Goal: Information Seeking & Learning: Check status

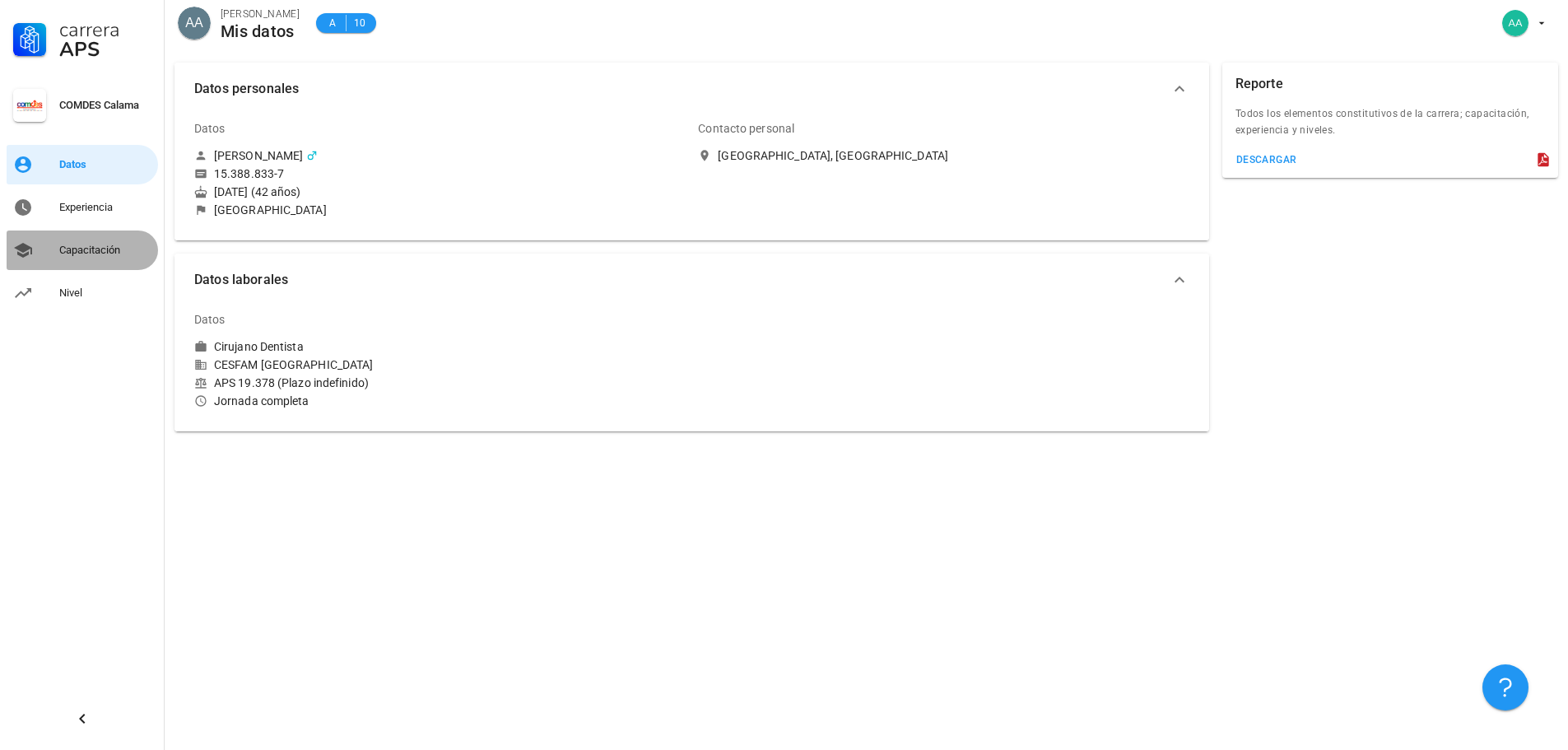
click at [81, 244] on div "Capacitación" at bounding box center [105, 250] width 92 height 13
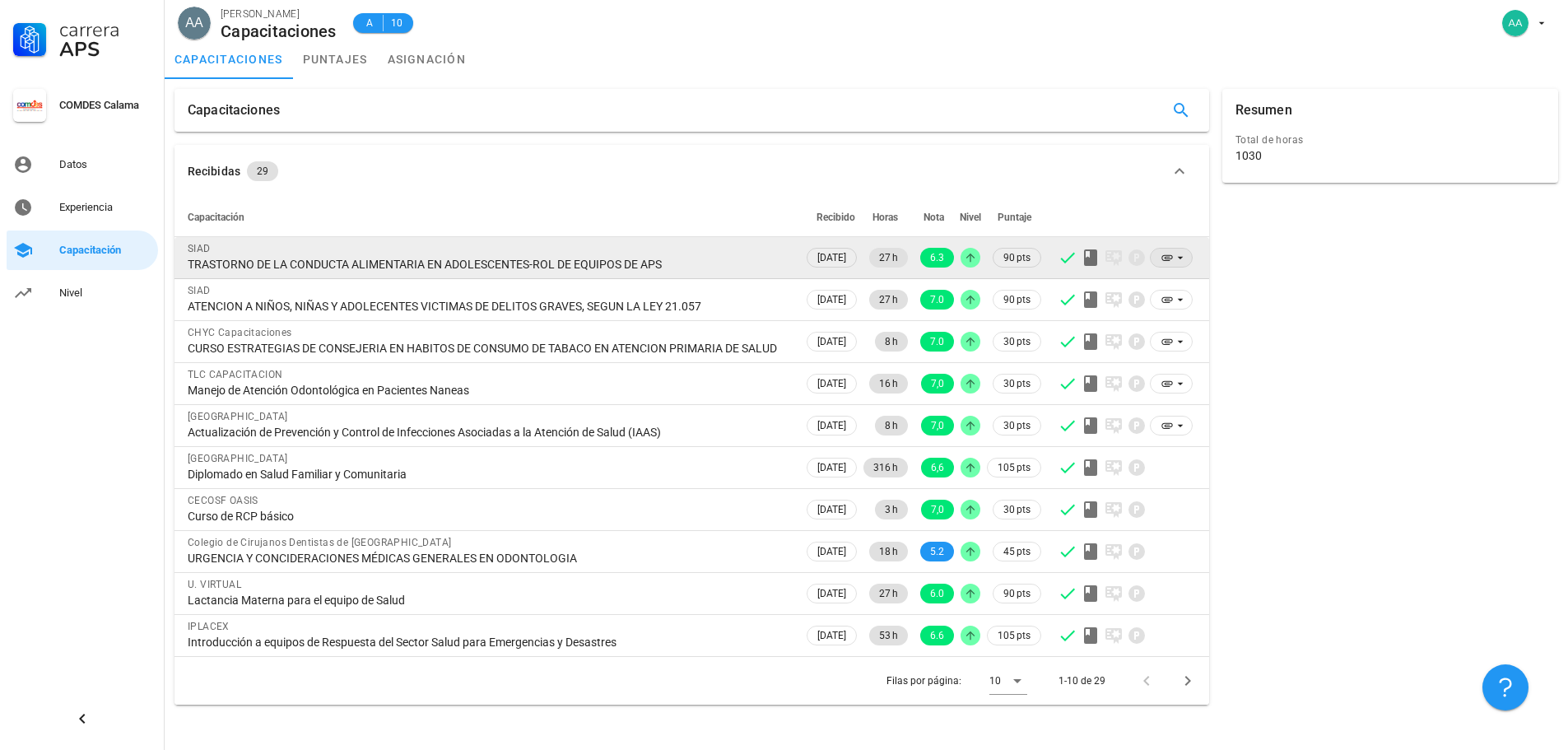
click at [1181, 258] on icon at bounding box center [1180, 258] width 6 height 3
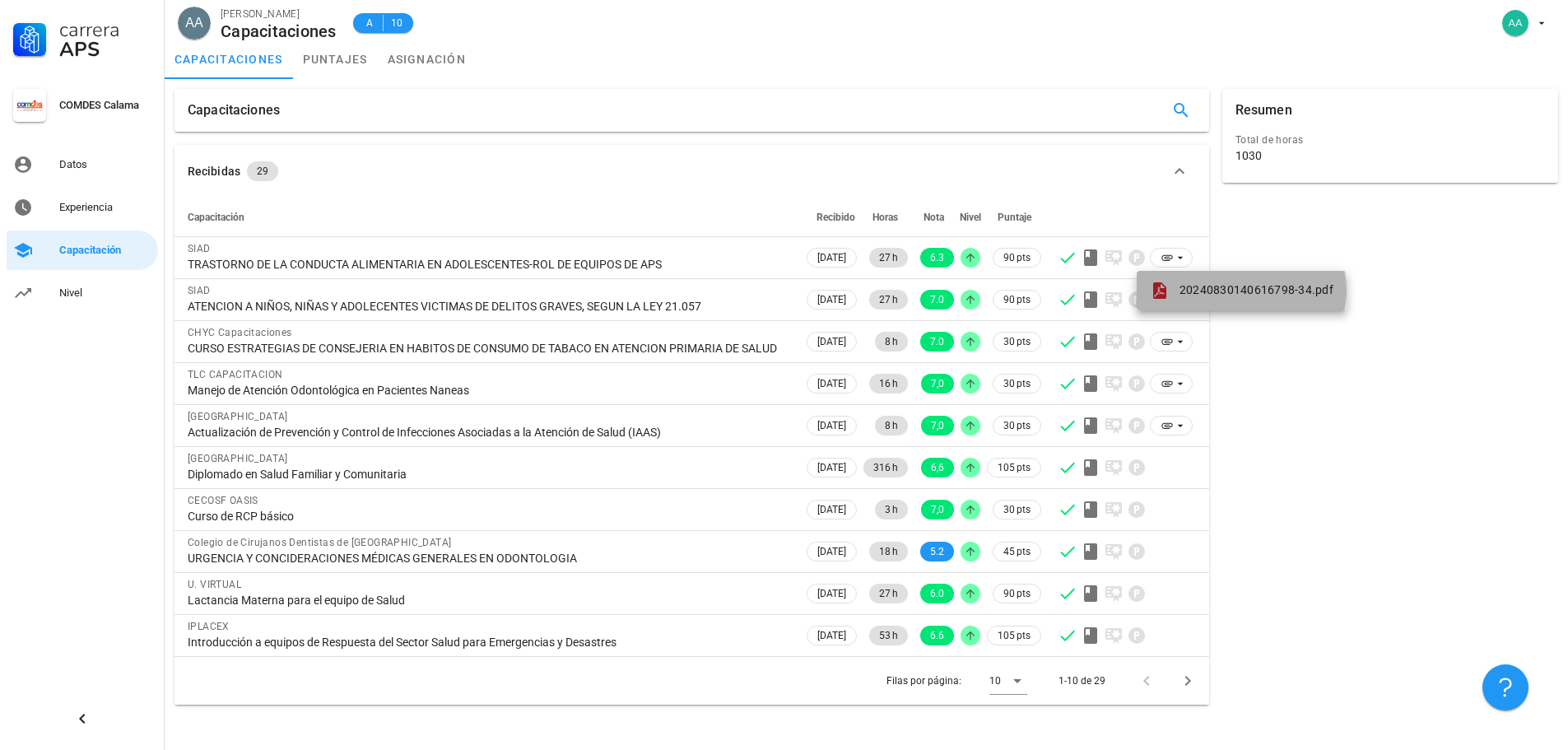
click at [1211, 285] on span "20240830140616798-34.pdf" at bounding box center [1256, 290] width 154 height 13
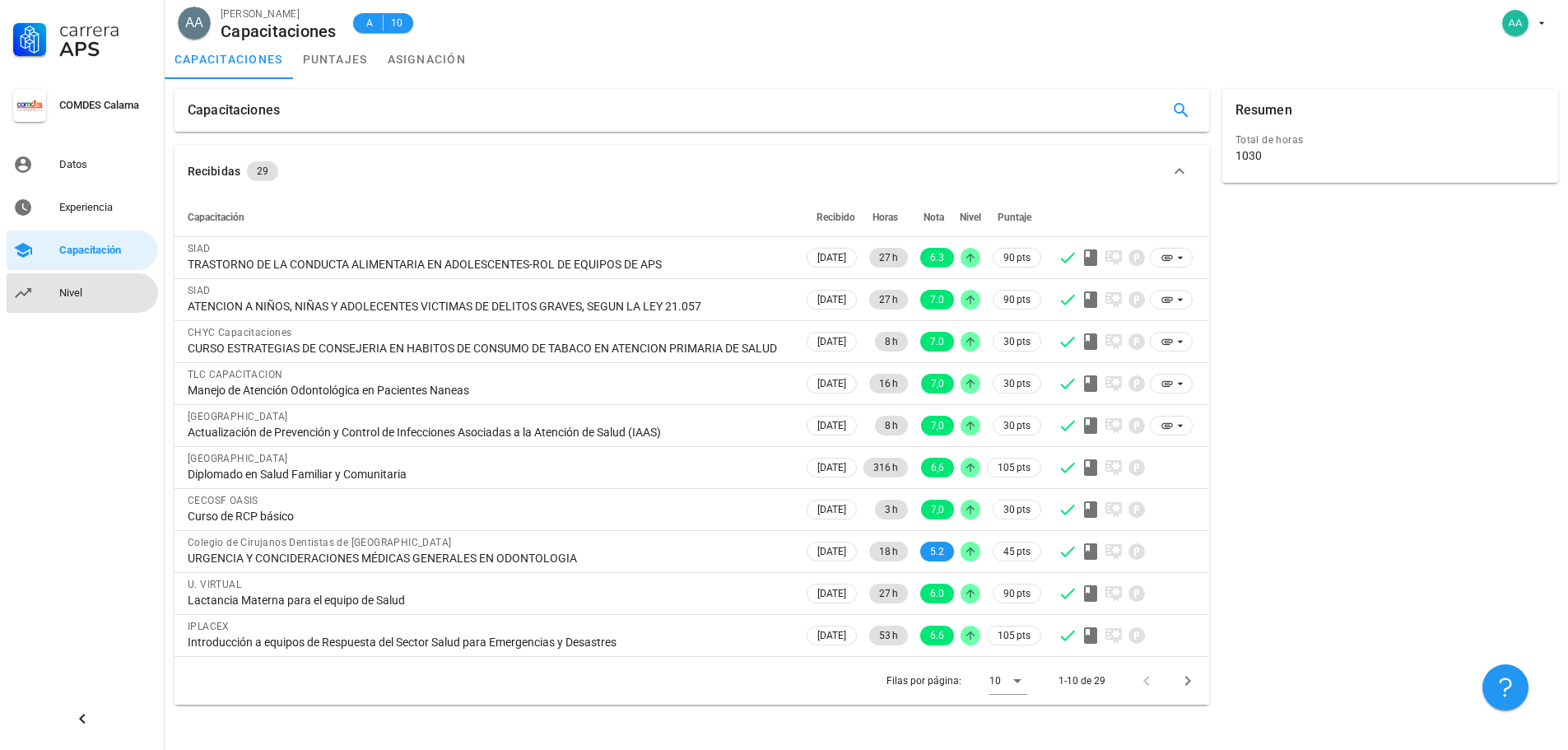
click at [94, 291] on div "Nivel" at bounding box center [105, 292] width 92 height 13
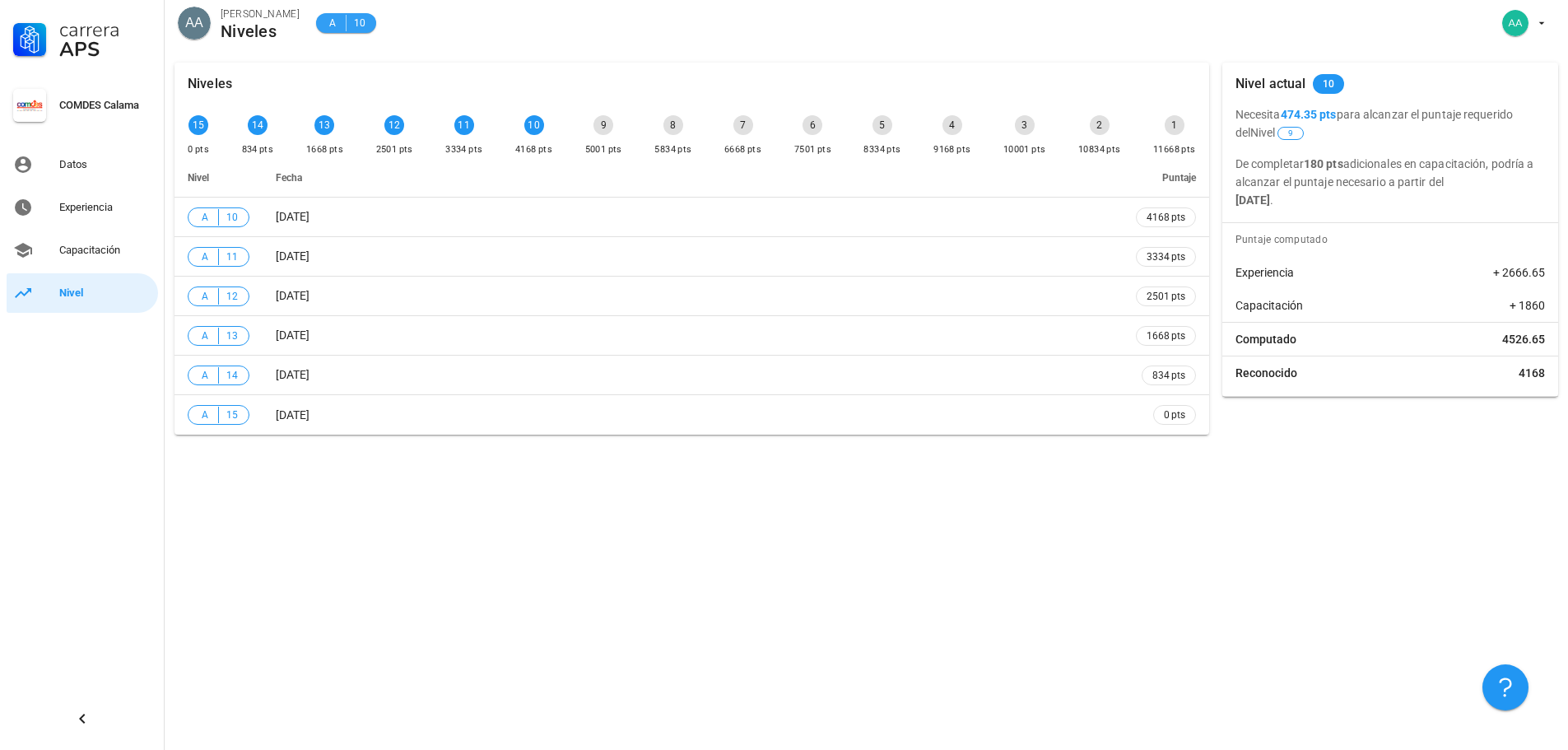
click at [353, 26] on div "A 10" at bounding box center [346, 23] width 40 height 17
click at [335, 23] on span "A" at bounding box center [332, 23] width 13 height 17
click at [78, 206] on div "Experiencia" at bounding box center [105, 207] width 92 height 13
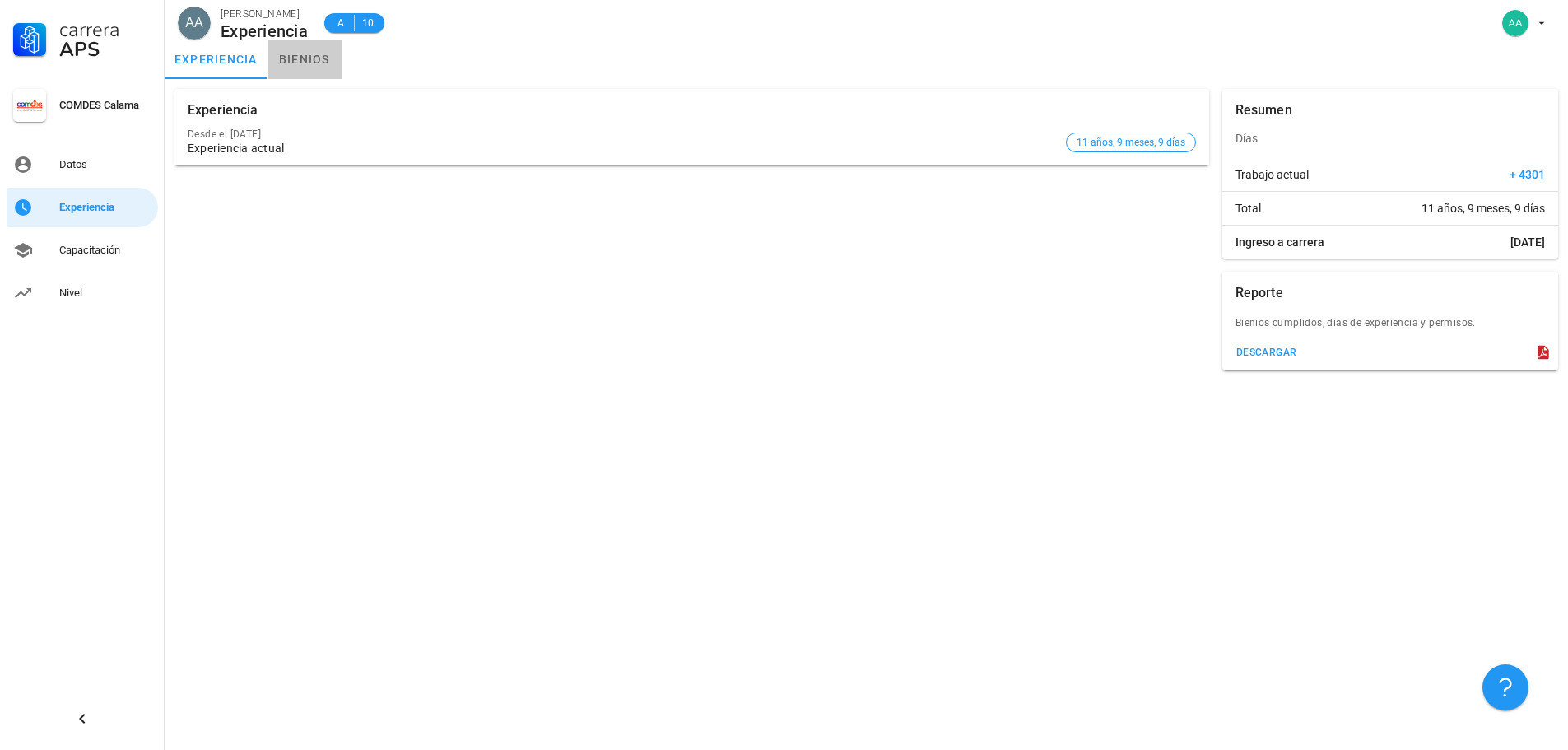
click at [322, 61] on link "bienios" at bounding box center [305, 59] width 74 height 40
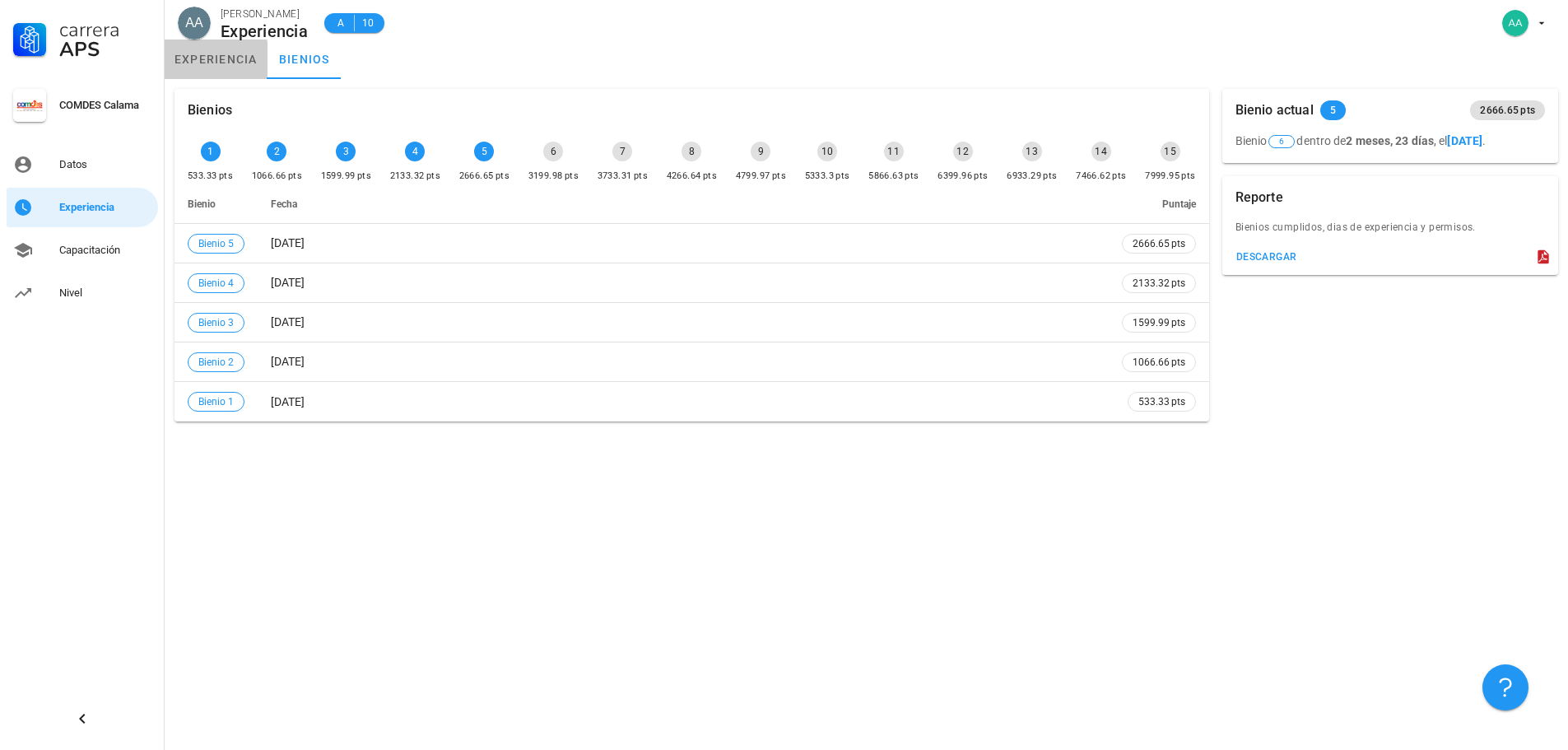
click at [225, 62] on link "experiencia" at bounding box center [216, 59] width 103 height 40
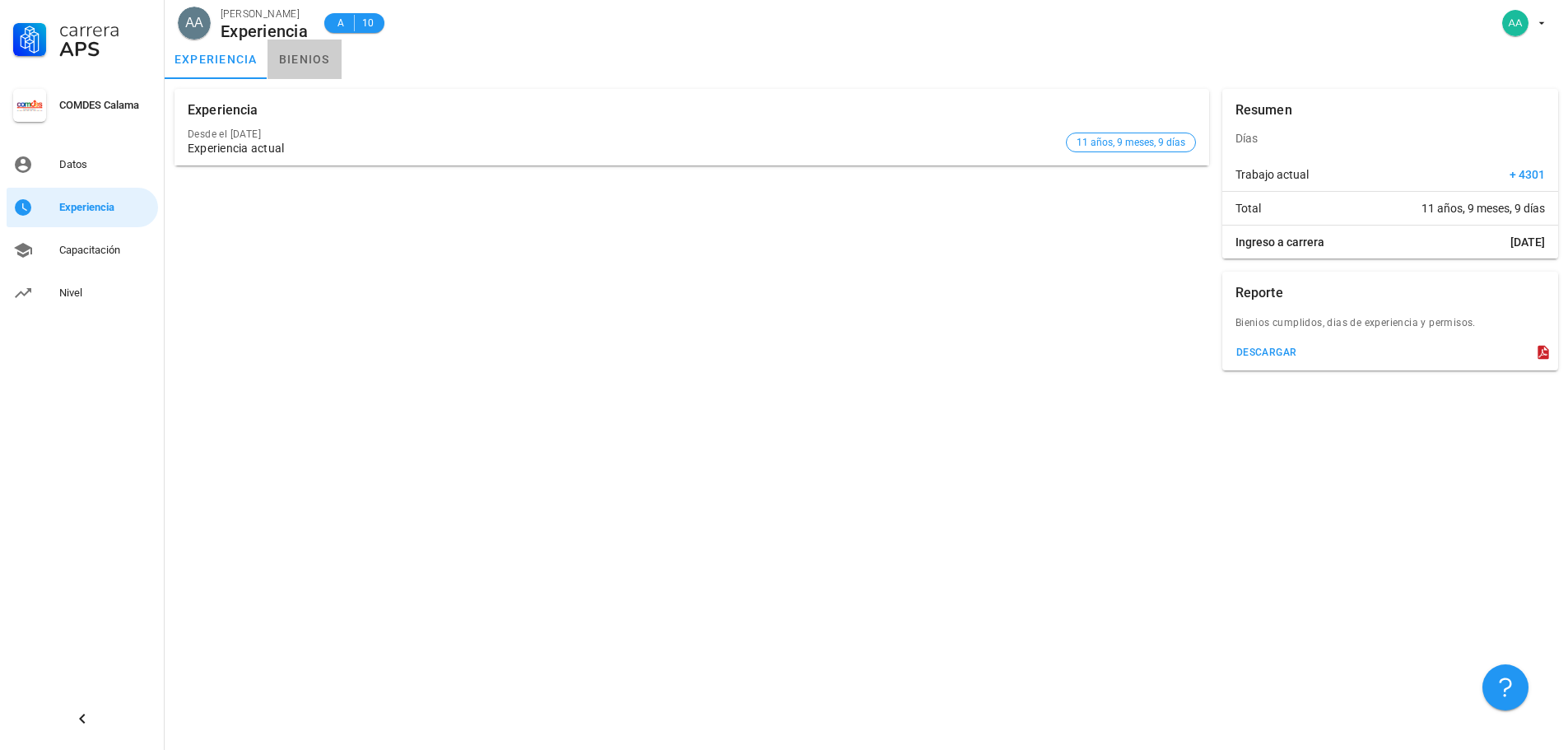
click at [303, 57] on link "bienios" at bounding box center [305, 59] width 74 height 40
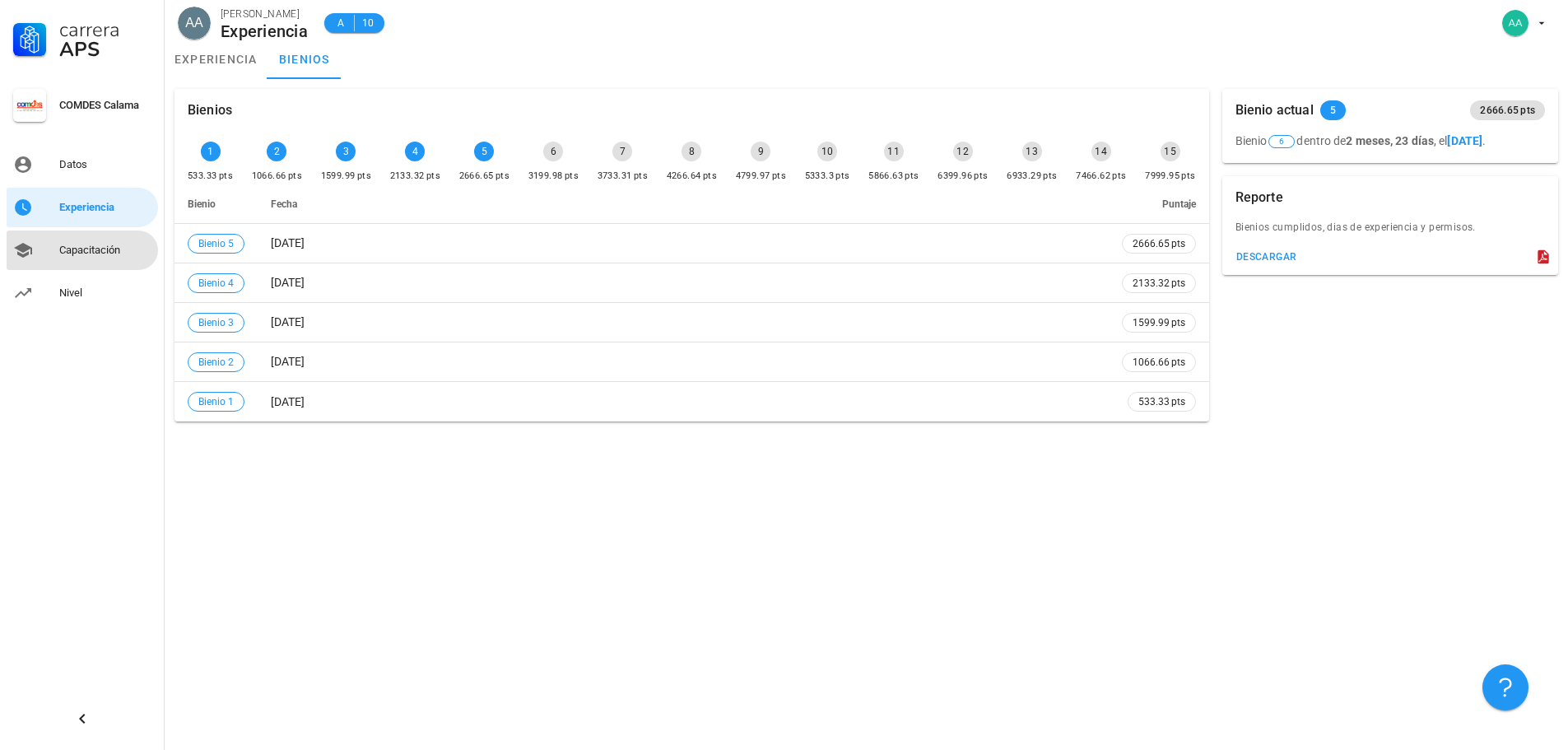
click at [93, 261] on div "Capacitación" at bounding box center [105, 250] width 92 height 26
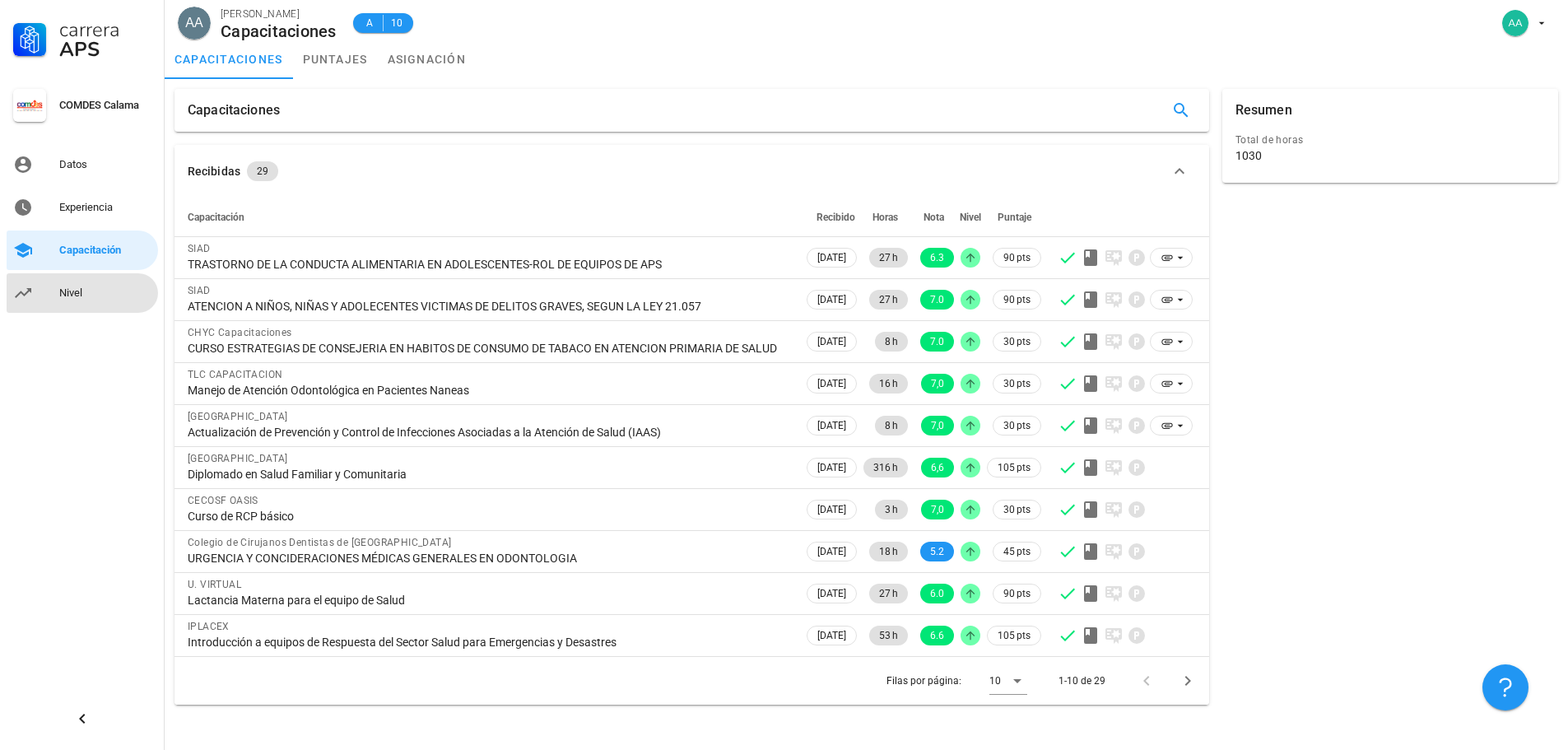
click at [76, 288] on div "Nivel" at bounding box center [105, 292] width 92 height 13
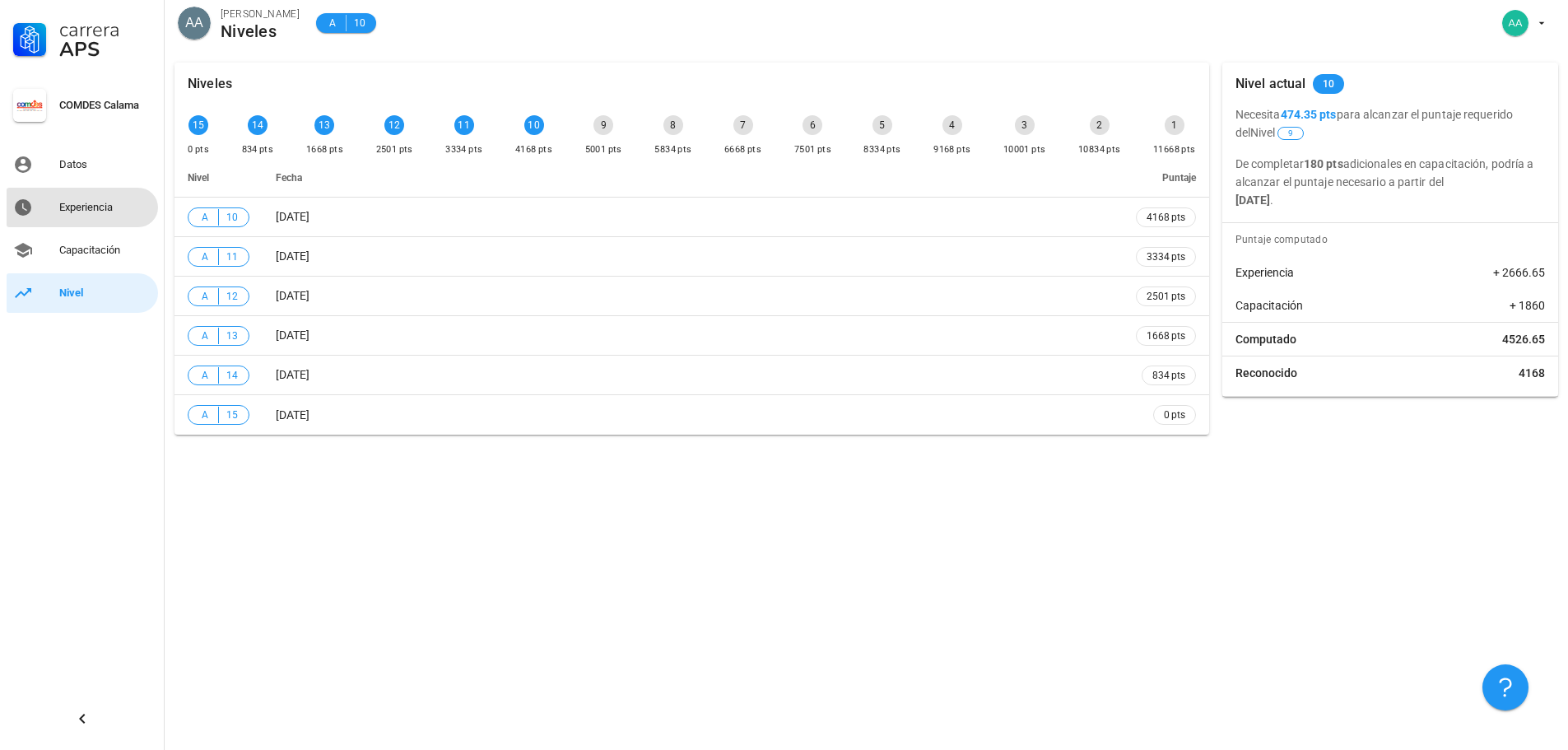
click at [80, 212] on div "Experiencia" at bounding box center [105, 207] width 92 height 13
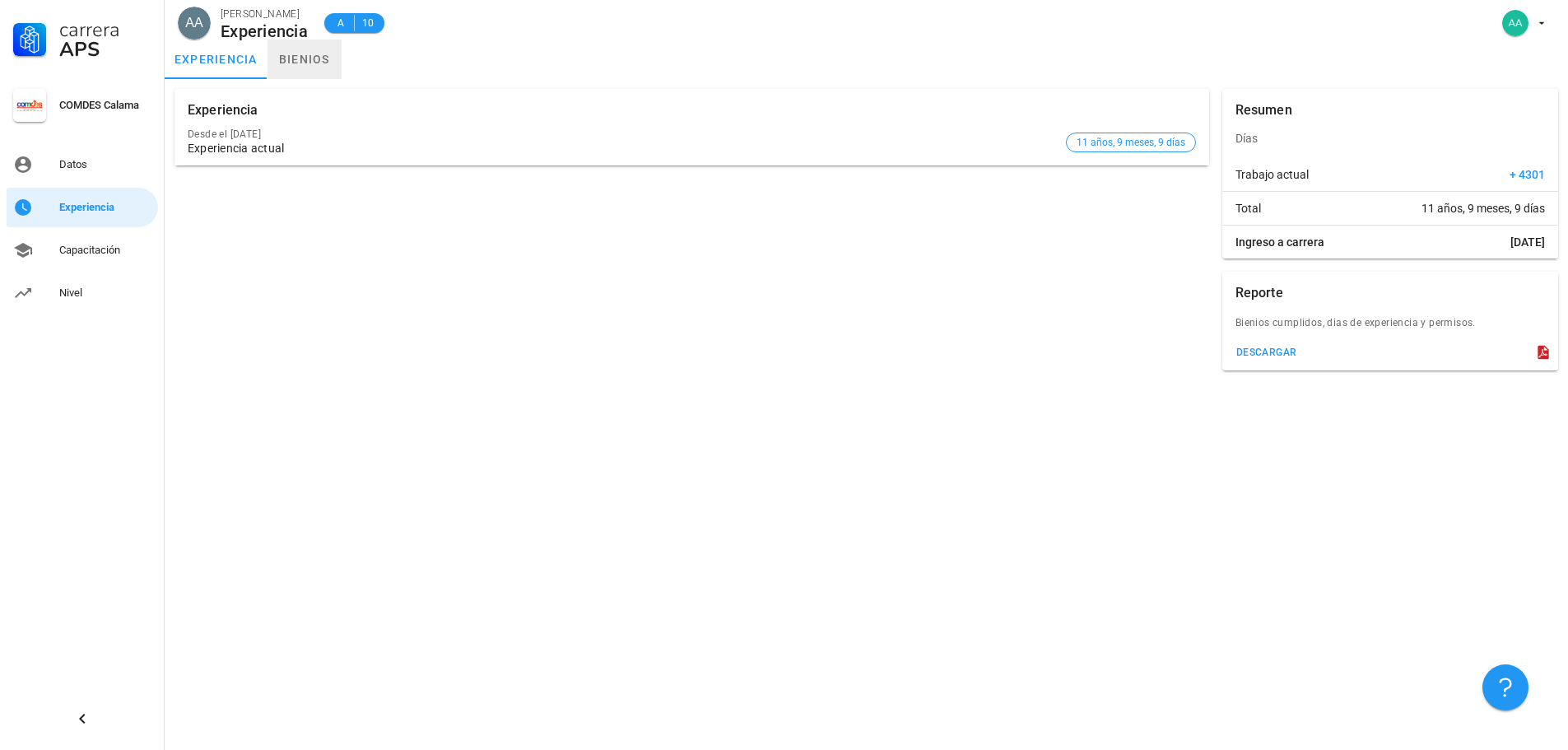
click at [311, 57] on link "bienios" at bounding box center [305, 59] width 74 height 40
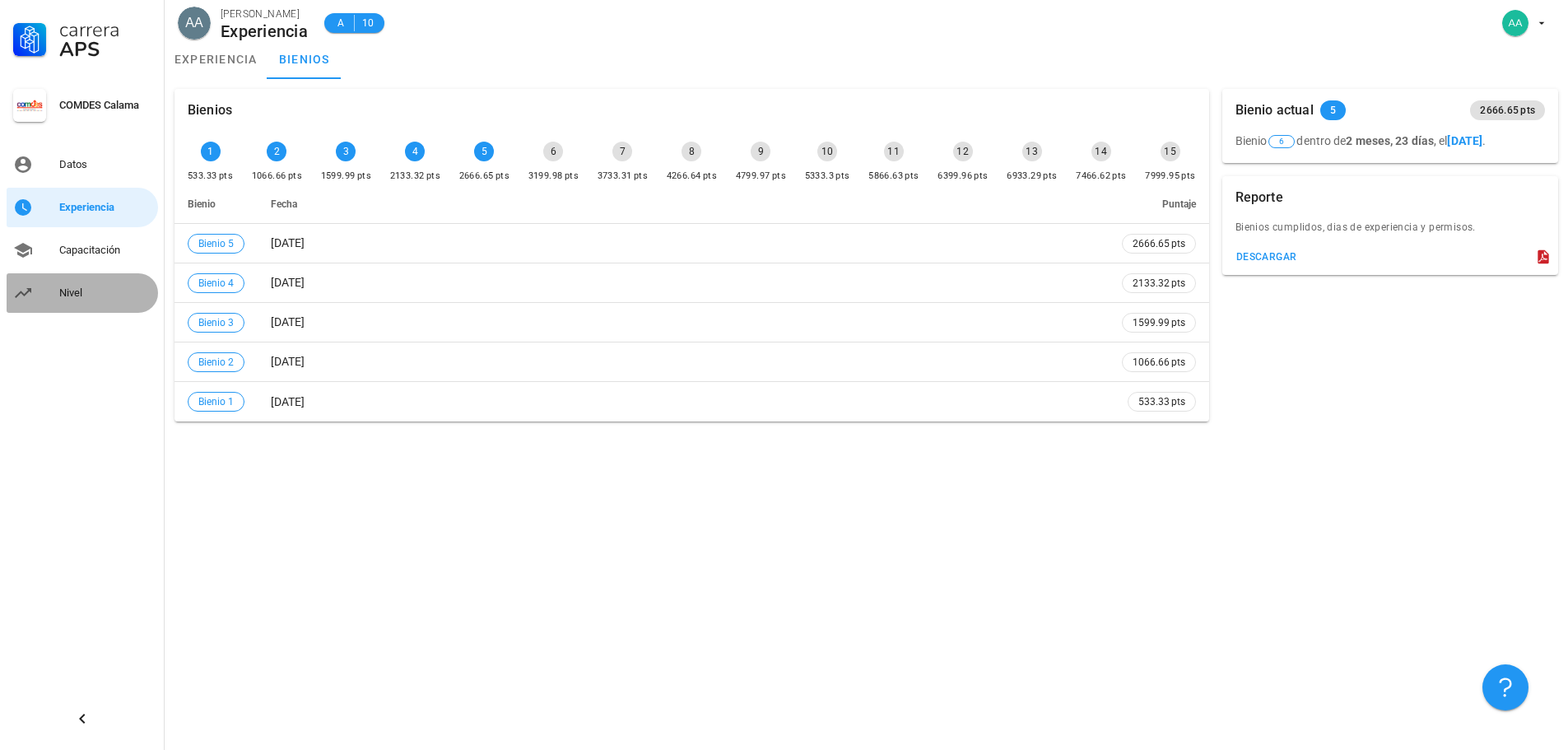
click at [73, 285] on div "Nivel" at bounding box center [105, 293] width 92 height 26
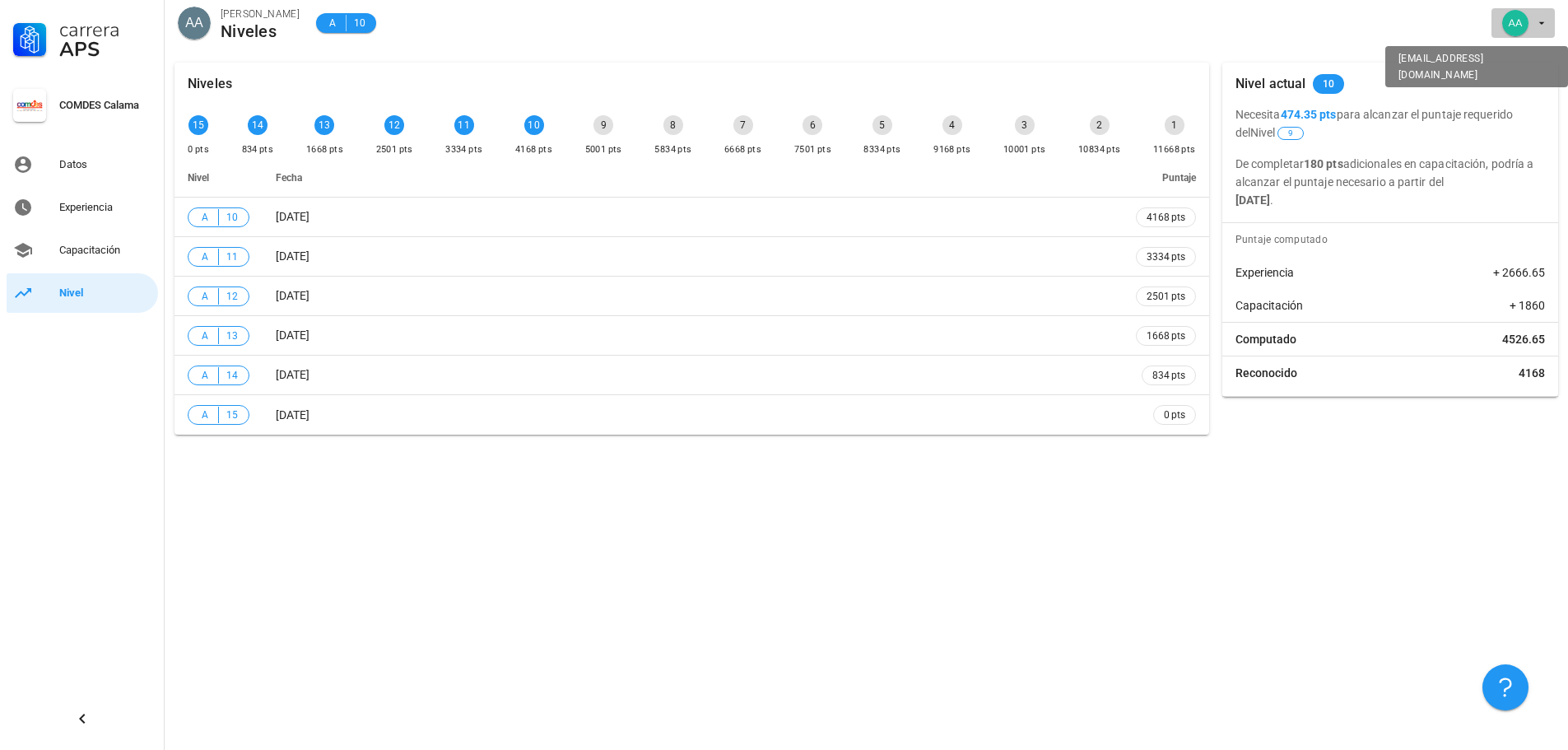
click at [1507, 21] on div "avatar" at bounding box center [1515, 23] width 26 height 26
click at [1525, 65] on div "Salir" at bounding box center [1533, 63] width 26 height 33
